Goal: Task Accomplishment & Management: Manage account settings

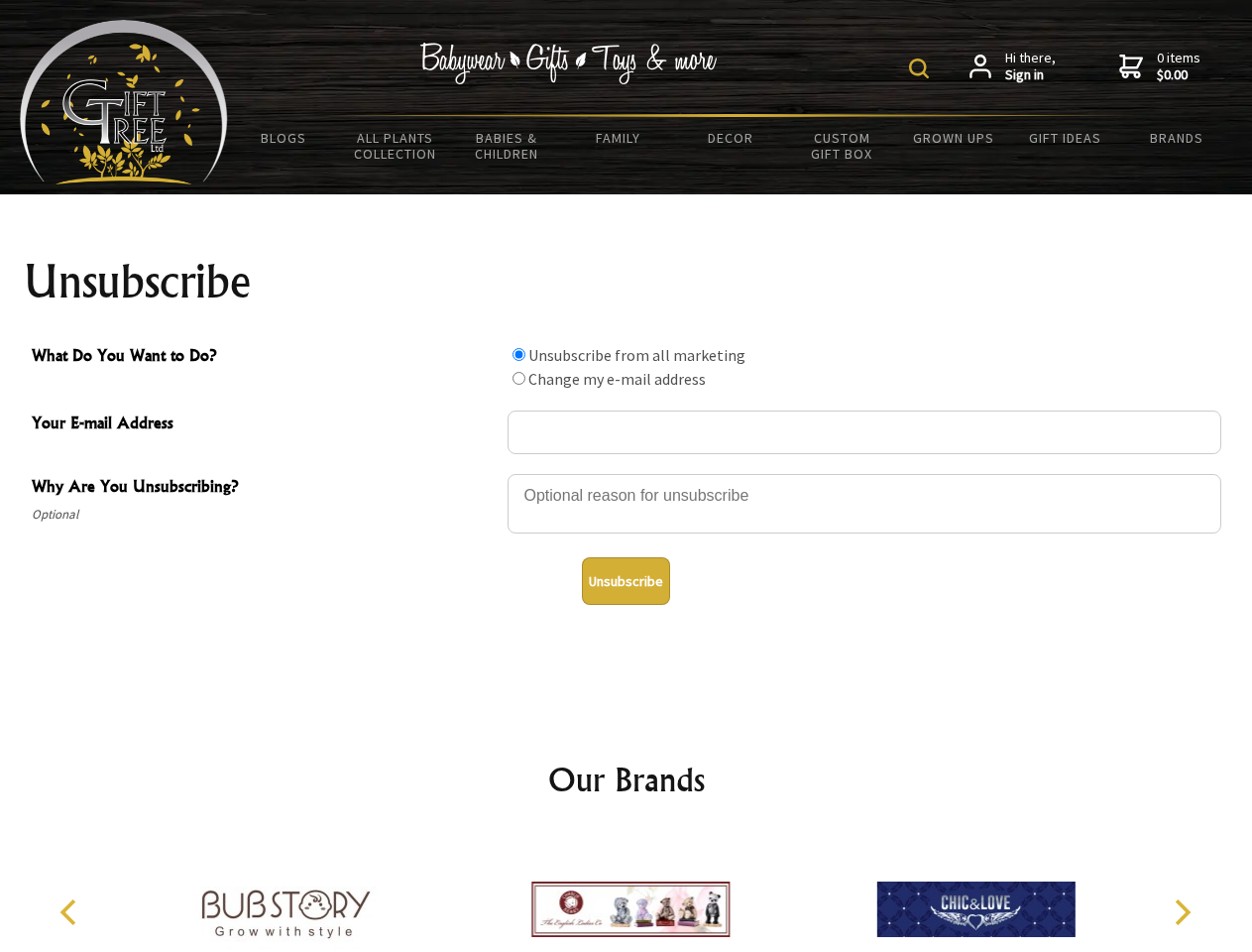
click at [922, 69] on img at bounding box center [919, 69] width 20 height 20
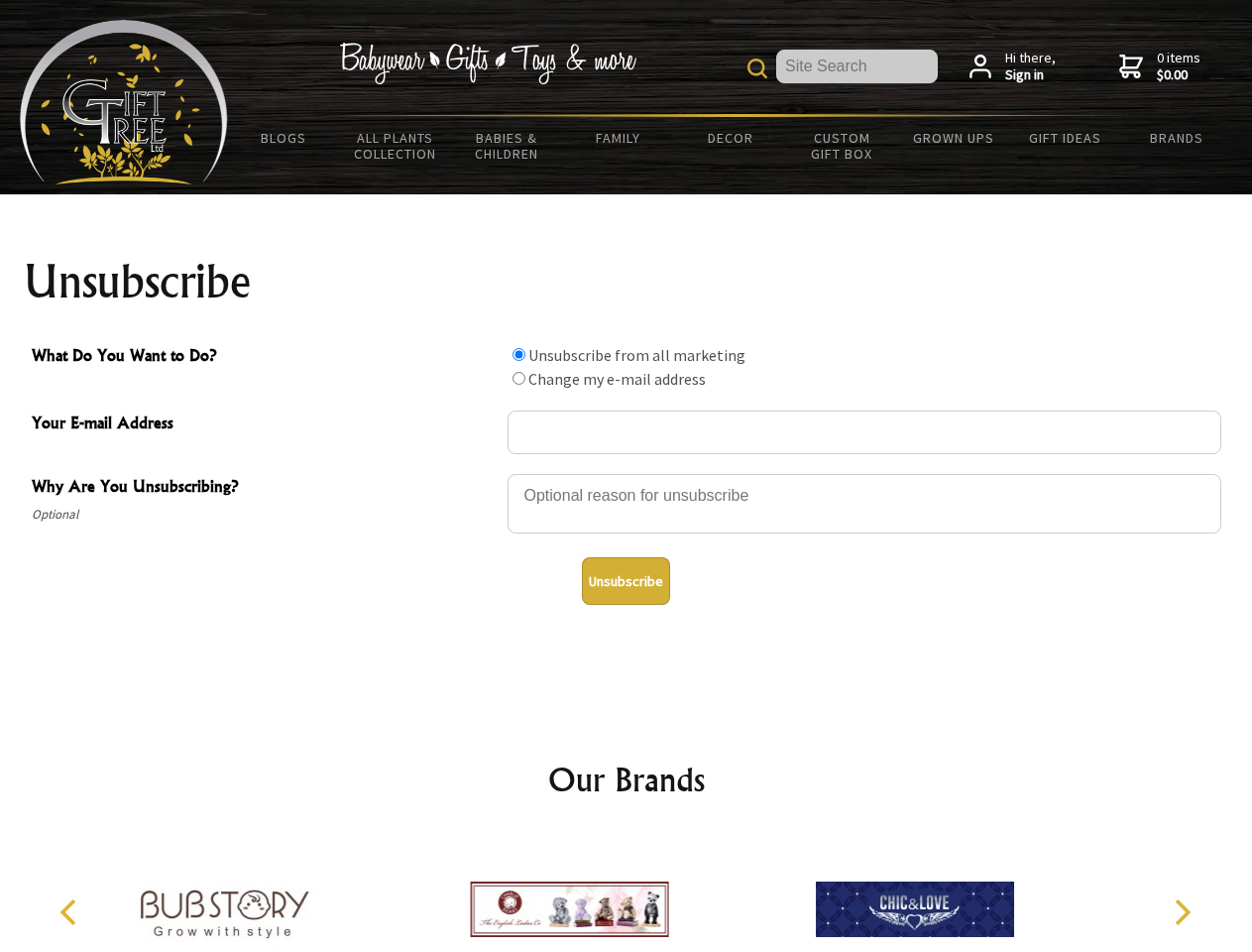
click at [627, 473] on div at bounding box center [864, 507] width 713 height 70
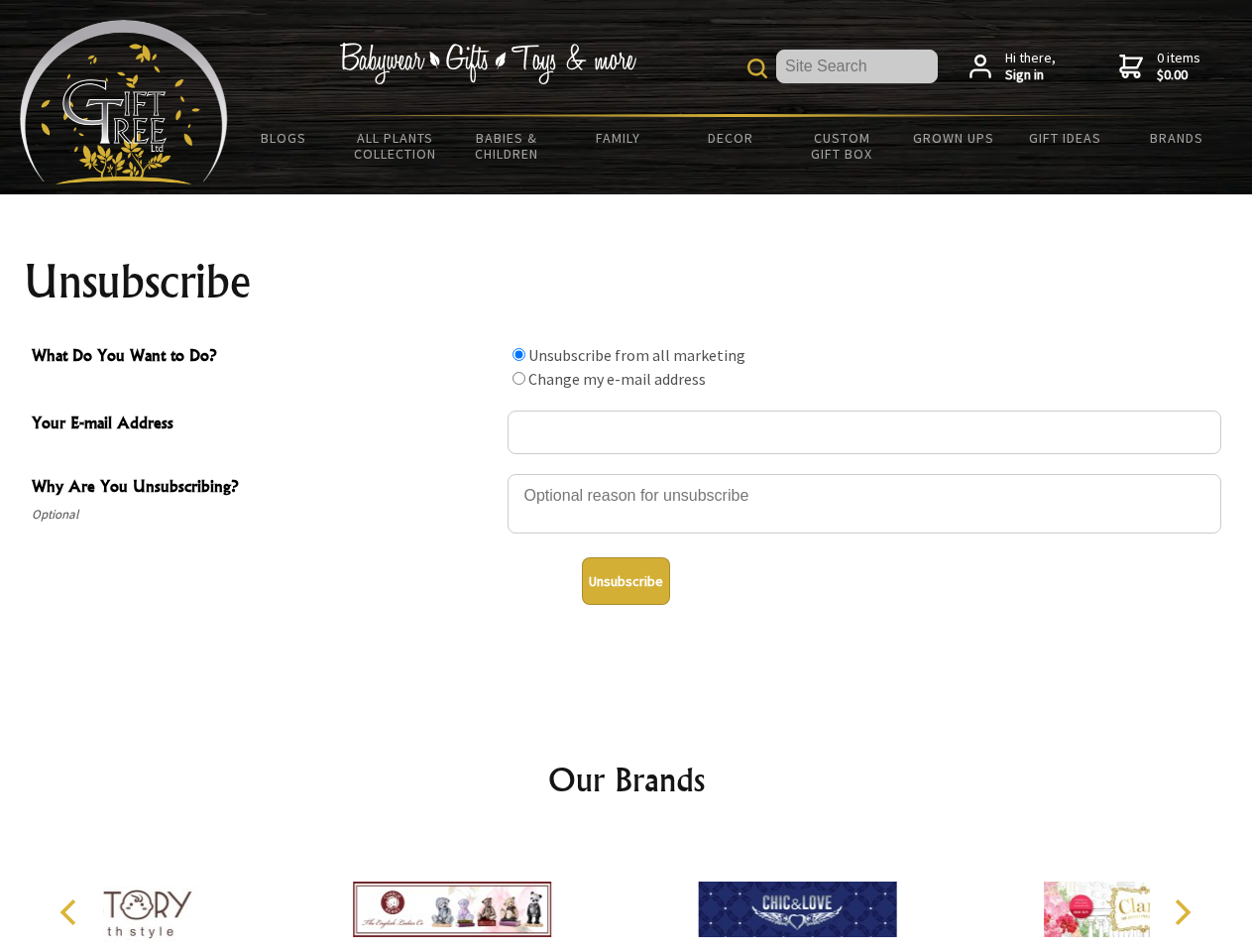
click at [519, 354] on input "What Do You Want to Do?" at bounding box center [519, 354] width 13 height 13
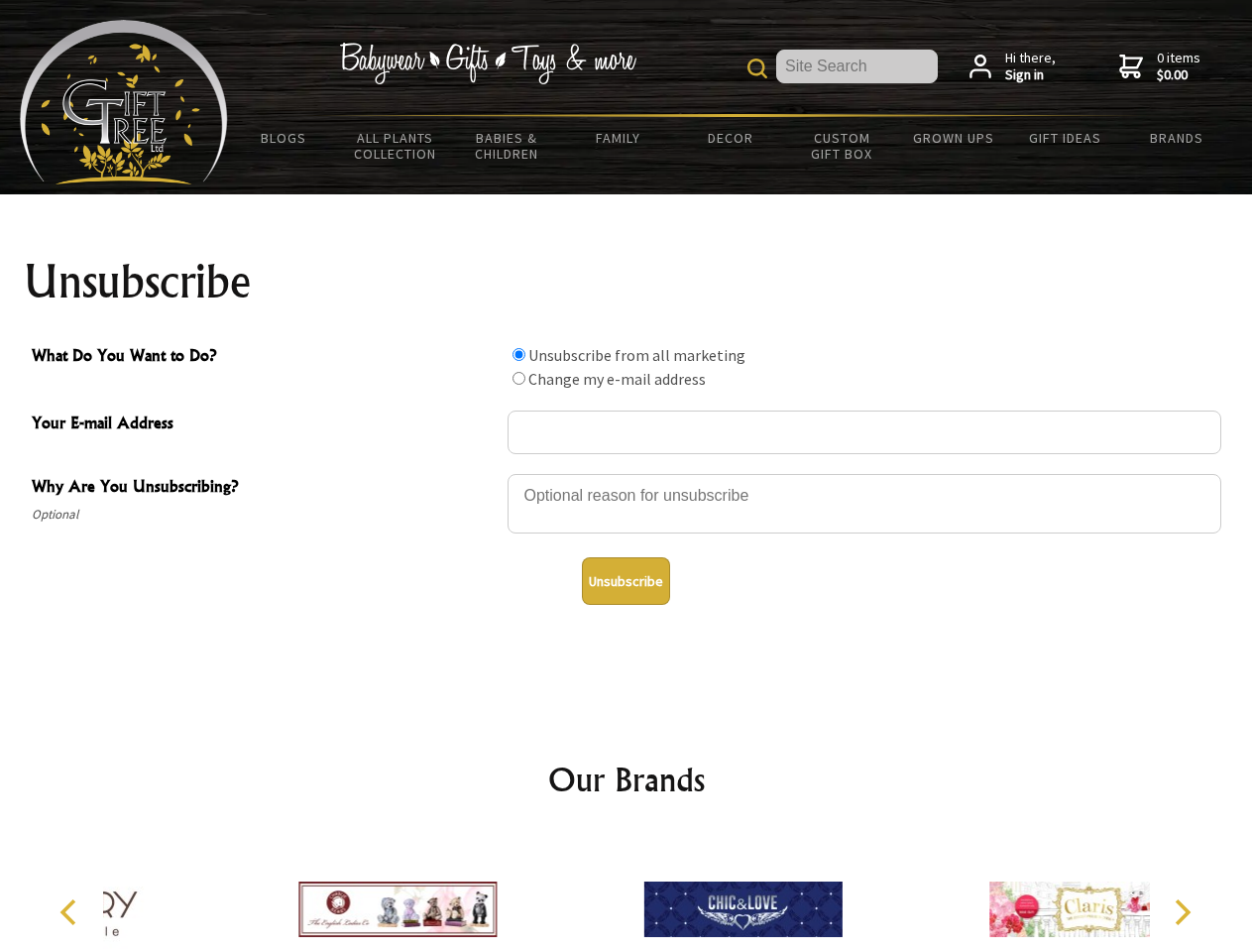
click at [519, 378] on input "What Do You Want to Do?" at bounding box center [519, 378] width 13 height 13
radio input "true"
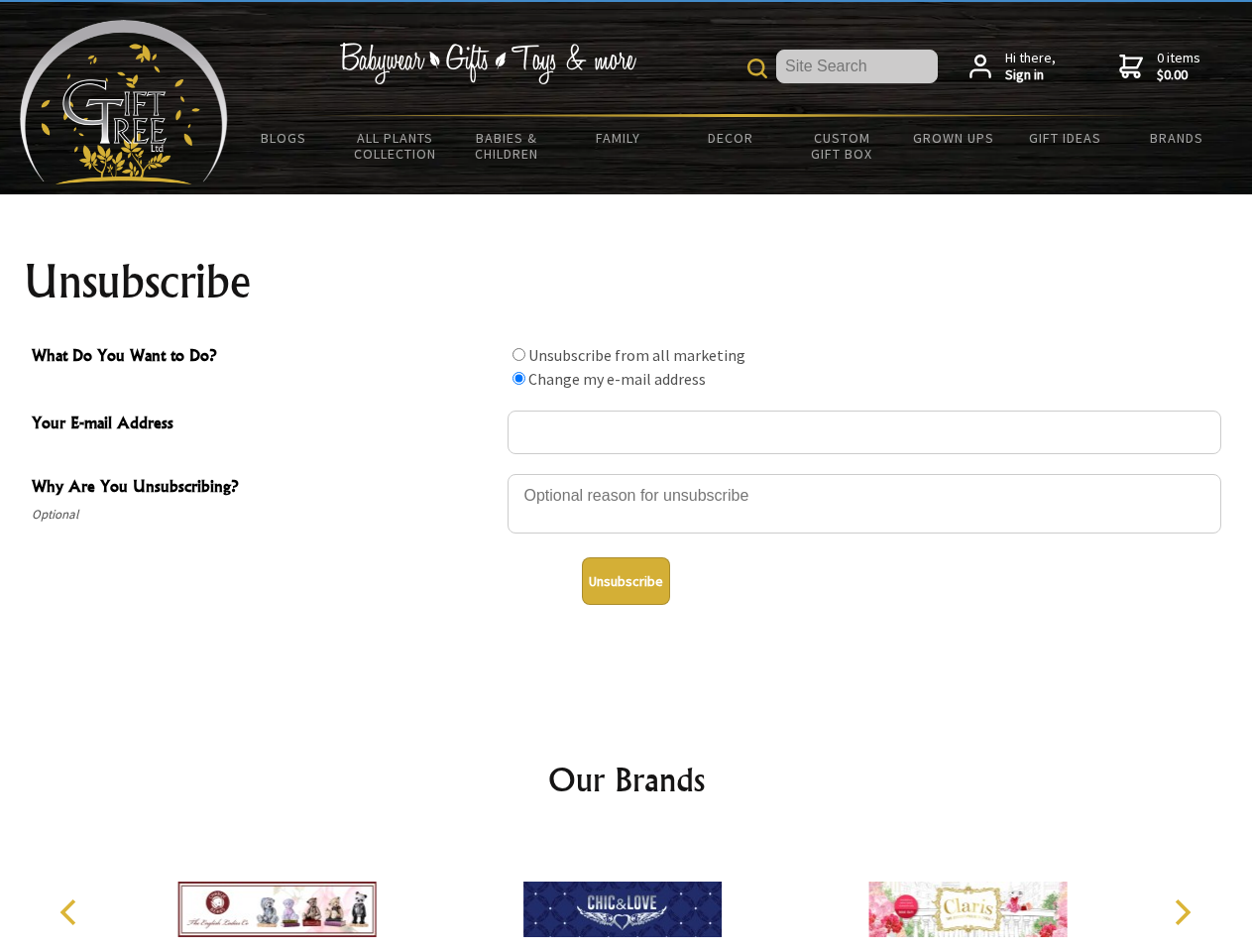
click at [626, 581] on button "Unsubscribe" at bounding box center [626, 581] width 88 height 48
click at [72, 912] on icon "Previous" at bounding box center [71, 912] width 26 height 26
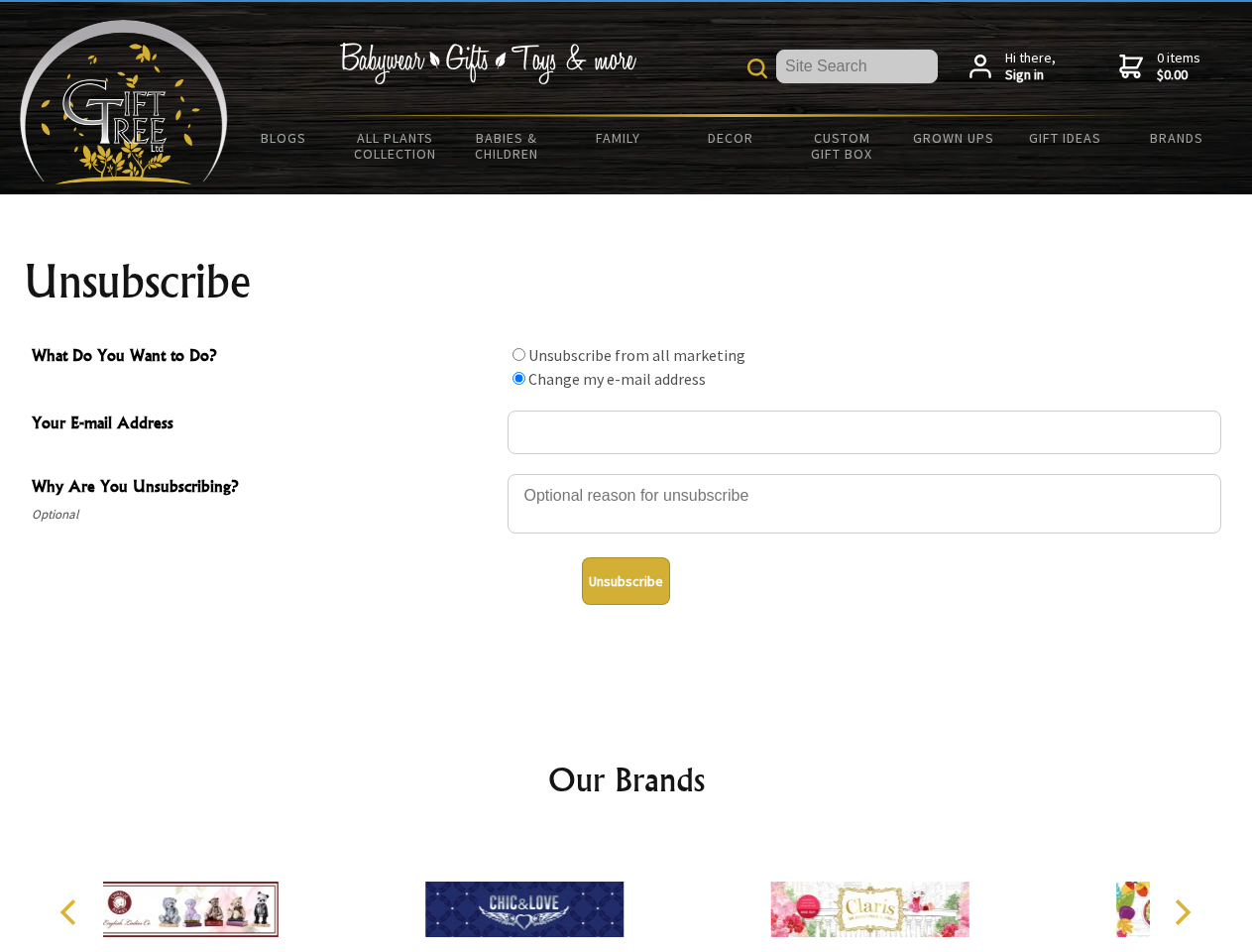
click at [1181, 912] on icon "Next" at bounding box center [1180, 912] width 26 height 26
